Goal: Navigation & Orientation: Find specific page/section

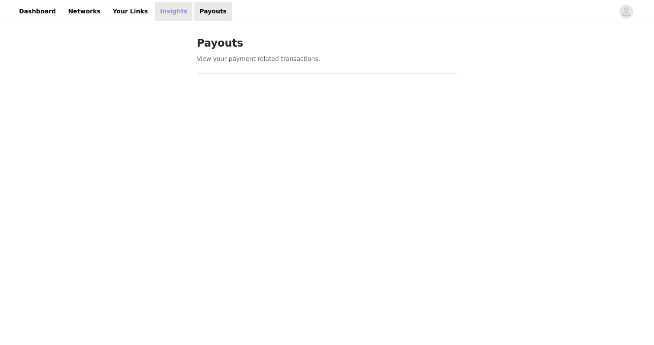
click at [155, 13] on link "Insights" at bounding box center [174, 11] width 38 height 19
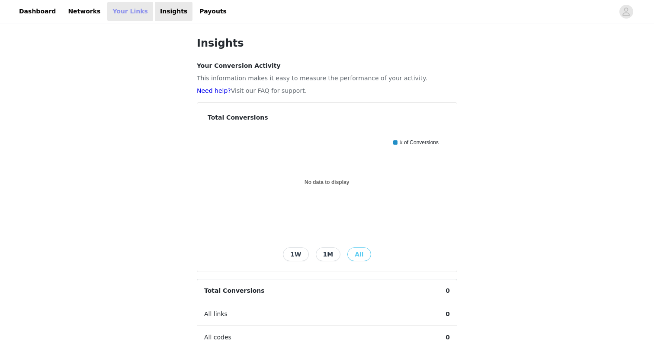
click at [130, 14] on link "Your Links" at bounding box center [130, 11] width 46 height 19
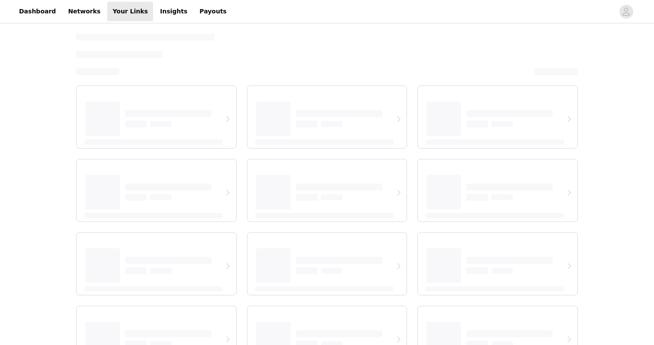
select select "12"
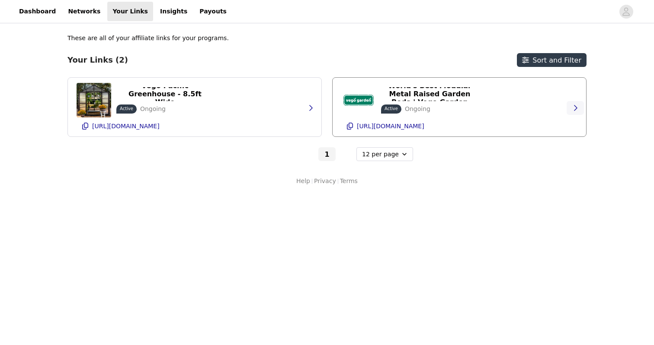
click at [577, 106] on icon "button" at bounding box center [575, 108] width 7 height 7
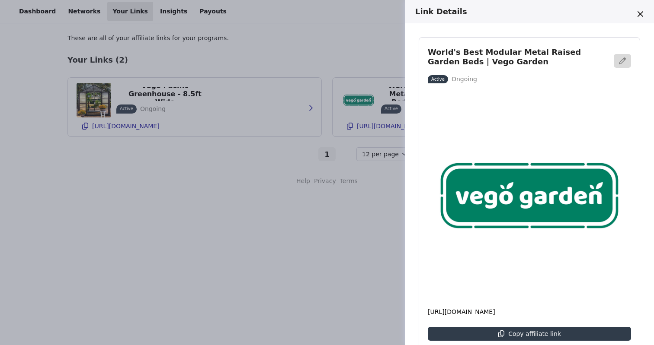
click at [172, 269] on div "Link Details World's Best Modular Metal Raised Garden Beds | Vego Garden Active…" at bounding box center [327, 172] width 654 height 345
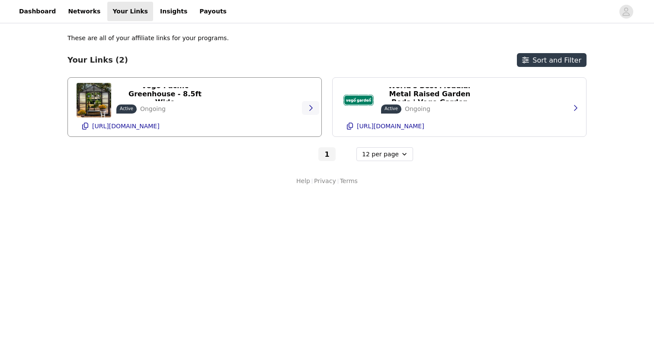
click at [311, 106] on icon "button" at bounding box center [310, 108] width 7 height 7
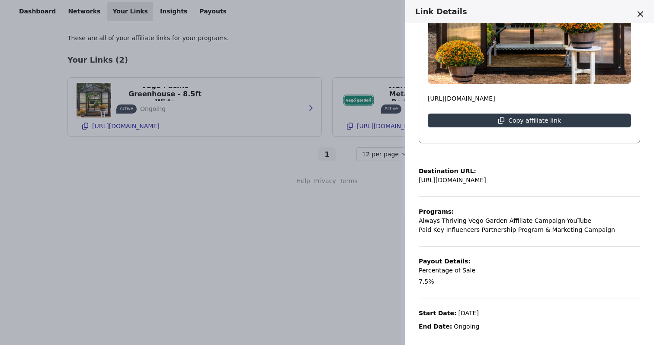
scroll to position [213, 0]
click at [119, 105] on div "Link Details [GEOGRAPHIC_DATA] - 8.5ft Wide Active Ongoing [URL][DOMAIN_NAME] C…" at bounding box center [327, 172] width 654 height 345
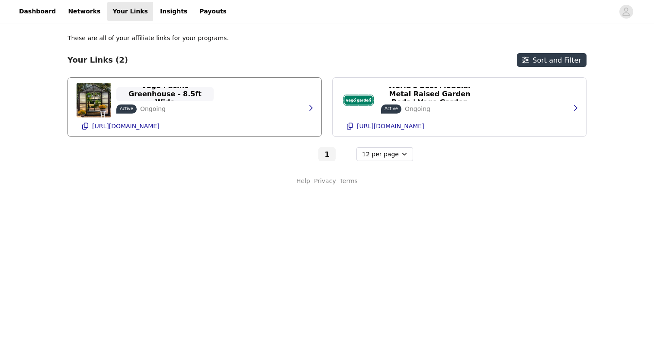
click at [157, 92] on p "Vego Pacific Greenhouse - 8.5ft Wide" at bounding box center [165, 94] width 87 height 25
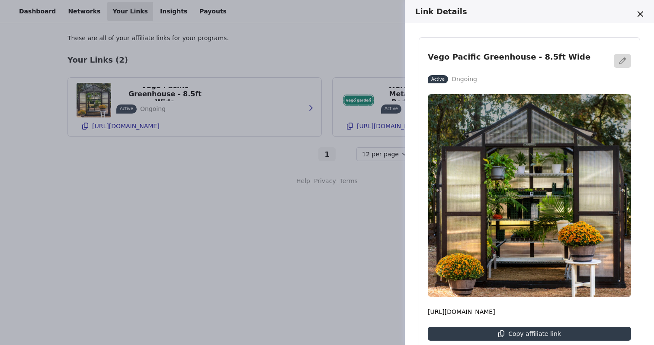
scroll to position [0, 0]
click at [224, 237] on div "Link Details [GEOGRAPHIC_DATA] - 8.5ft Wide Active Ongoing [URL][DOMAIN_NAME] C…" at bounding box center [327, 172] width 654 height 345
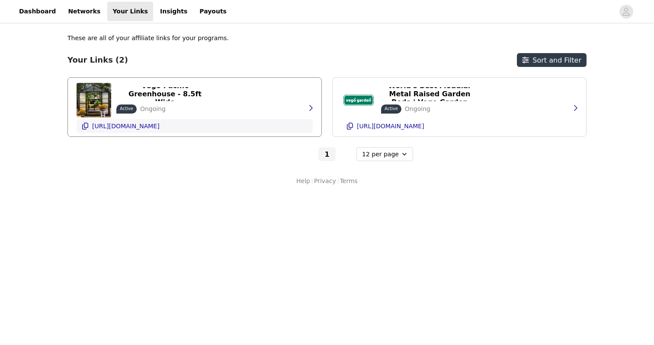
click at [86, 128] on icon "button" at bounding box center [85, 126] width 7 height 7
